Goal: Information Seeking & Learning: Learn about a topic

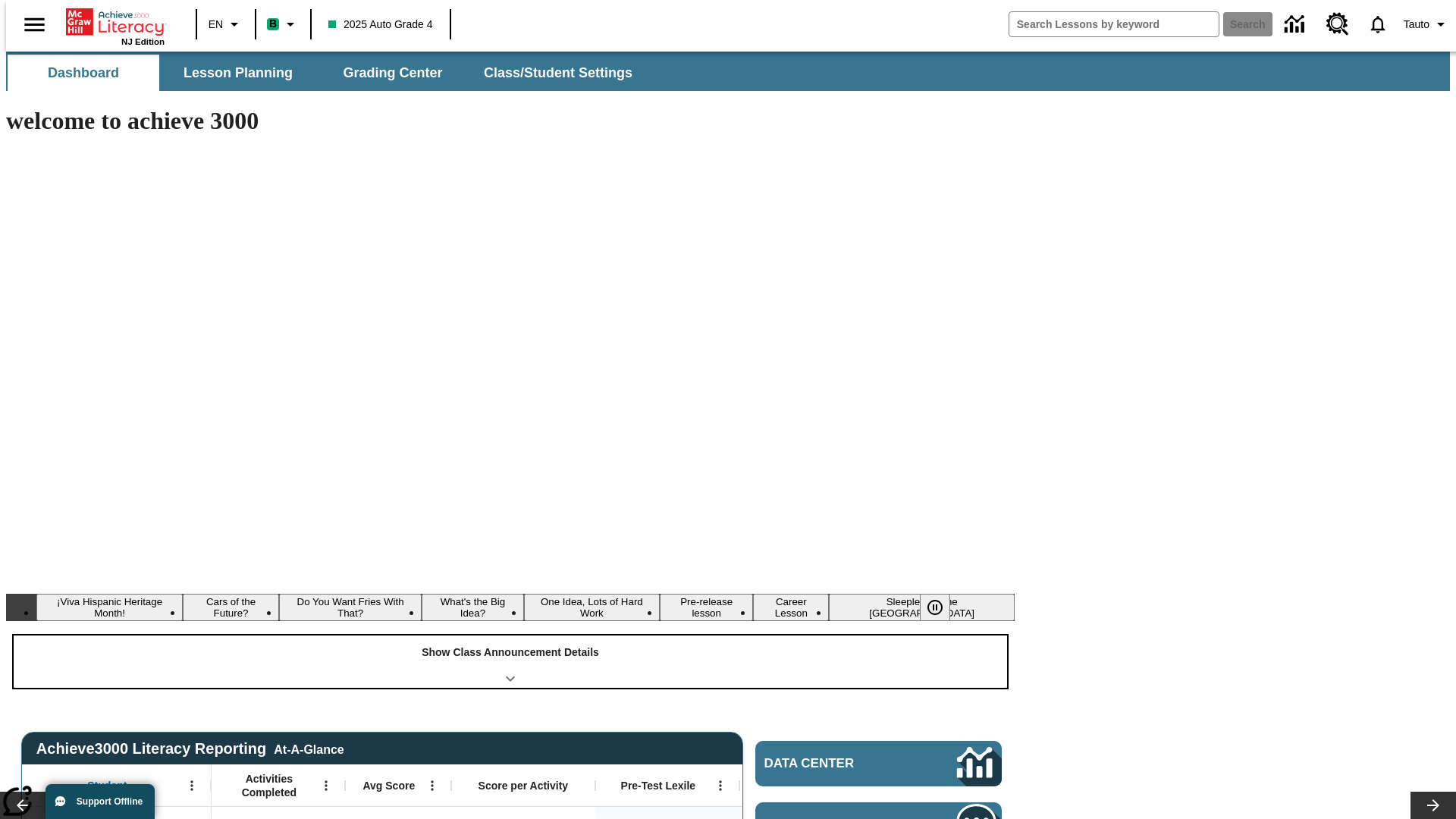
click at [510, 636] on div "Show Class Announcement Details" at bounding box center [510, 662] width 994 height 52
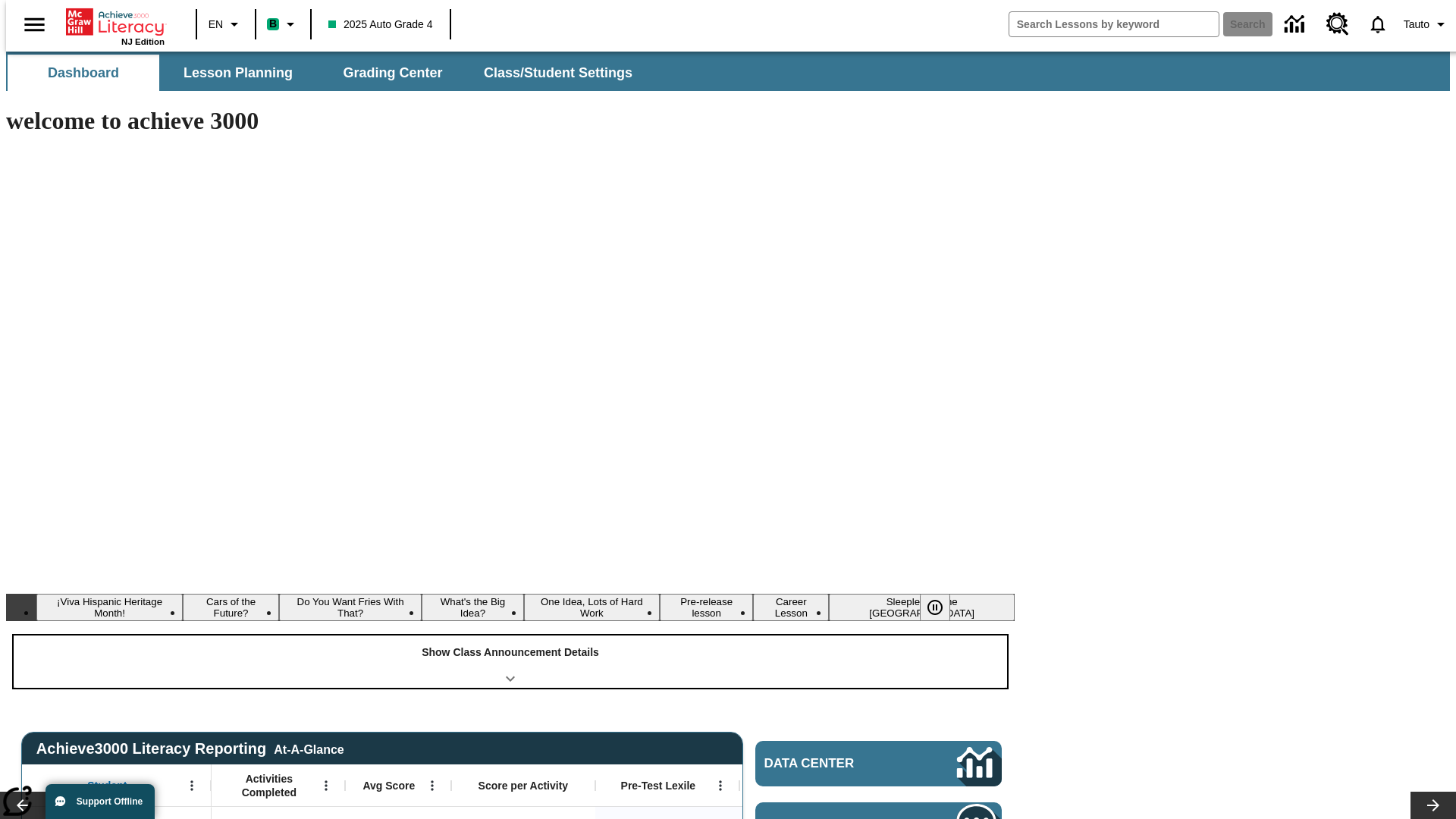
click at [510, 636] on div "Show Class Announcement Details" at bounding box center [510, 662] width 994 height 52
